Goal: Information Seeking & Learning: Learn about a topic

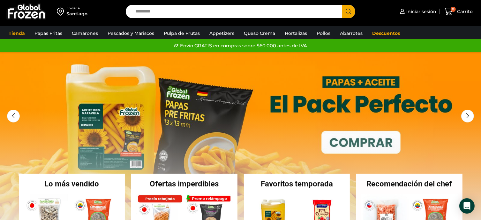
click at [321, 32] on link "Pollos" at bounding box center [323, 33] width 20 height 12
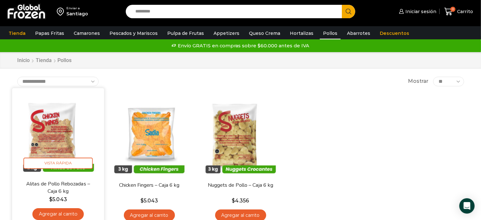
click at [57, 144] on img at bounding box center [58, 134] width 82 height 82
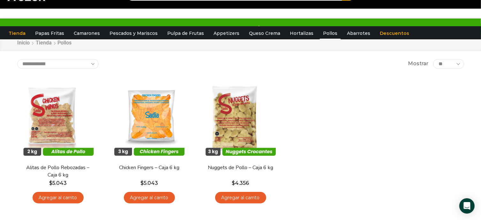
scroll to position [32, 0]
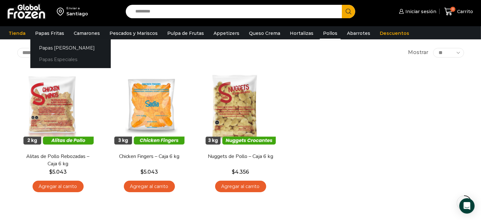
click at [59, 64] on link "Papas Especiales" at bounding box center [70, 60] width 80 height 12
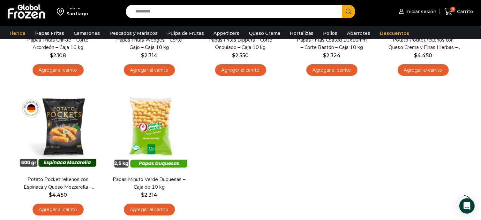
scroll to position [160, 0]
